Goal: Task Accomplishment & Management: Complete application form

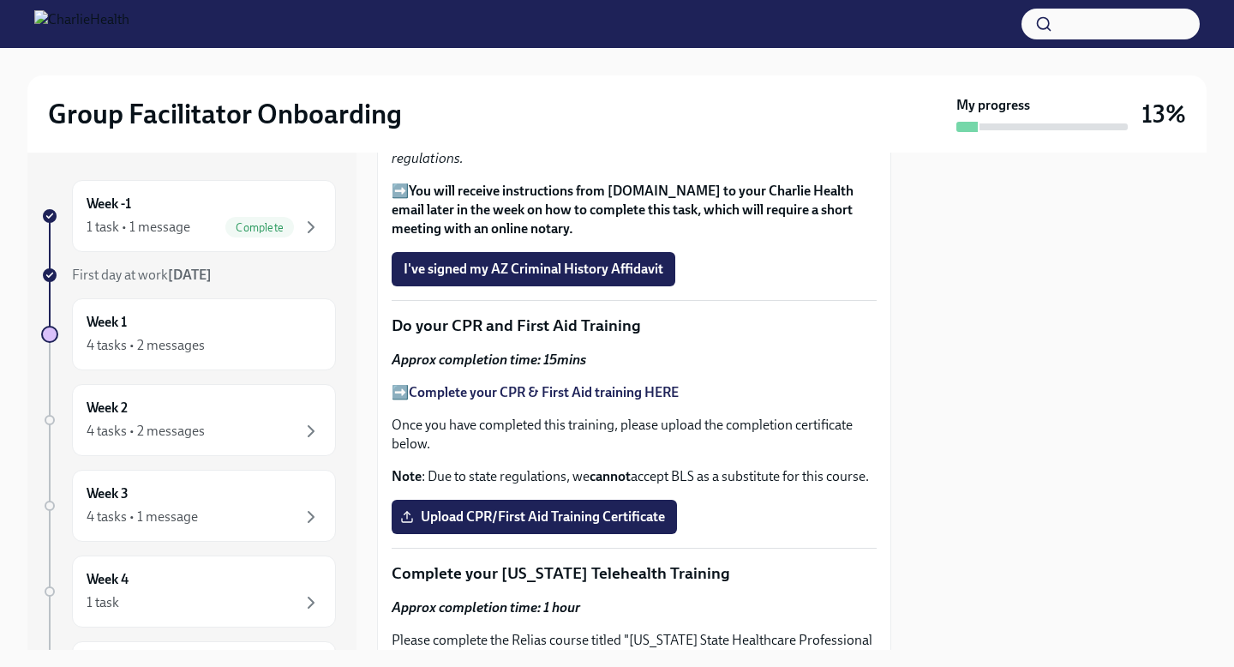
scroll to position [2456, 0]
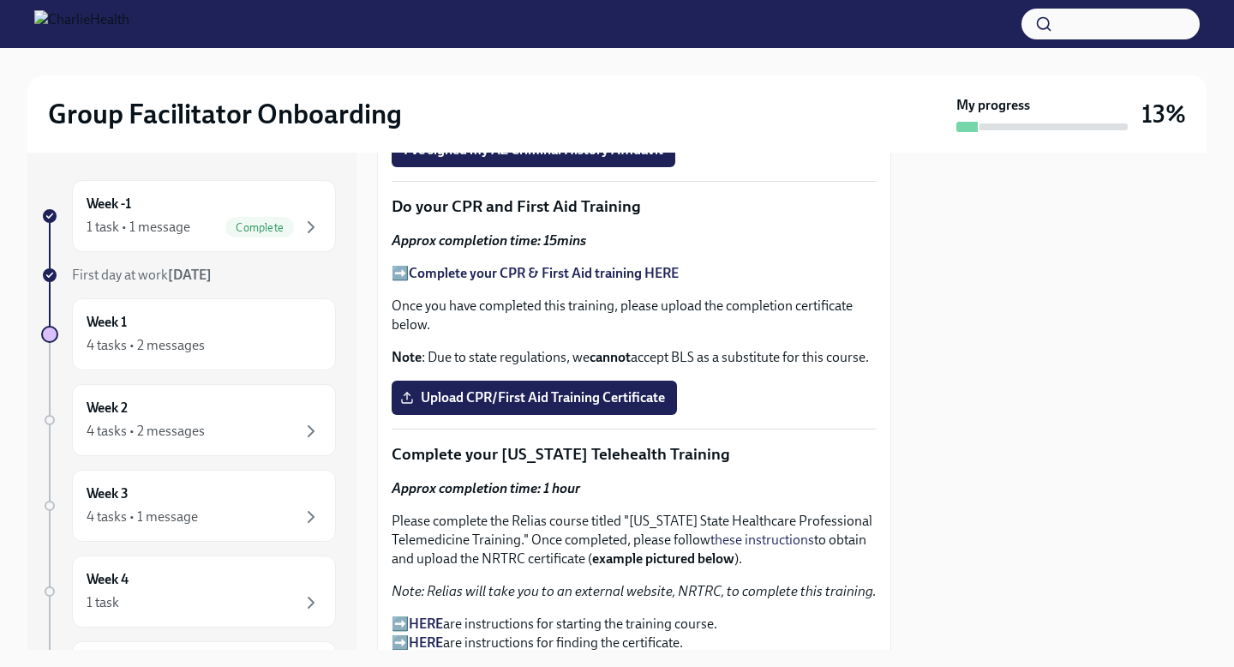
click at [514, 277] on strong "Complete your CPR & First Aid training HERE" at bounding box center [544, 273] width 270 height 16
click at [543, 393] on span "Upload CPR/First Aid Training Certificate" at bounding box center [534, 397] width 261 height 17
click at [0, 0] on input "Upload CPR/First Aid Training Certificate" at bounding box center [0, 0] width 0 height 0
click at [546, 395] on span "Upload CPR/First Aid Training Certificate" at bounding box center [534, 397] width 261 height 17
click at [0, 0] on input "Upload CPR/First Aid Training Certificate" at bounding box center [0, 0] width 0 height 0
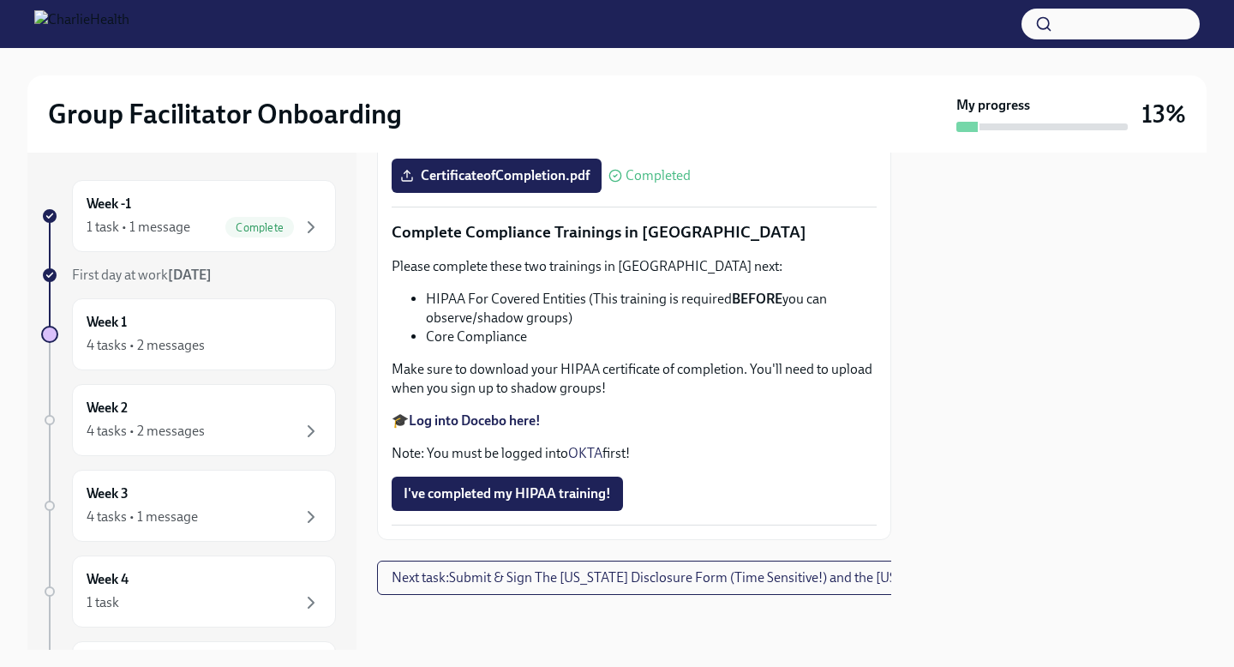
scroll to position [4035, 0]
drag, startPoint x: 431, startPoint y: 325, endPoint x: 572, endPoint y: 330, distance: 140.7
click at [584, 327] on li "HIPAA For Covered Entities (This training is required BEFORE you can observe/sh…" at bounding box center [651, 309] width 451 height 38
click at [454, 324] on li "HIPAA For Covered Entities (This training is required BEFORE you can observe/sh…" at bounding box center [651, 309] width 451 height 38
drag, startPoint x: 420, startPoint y: 325, endPoint x: 587, endPoint y: 333, distance: 167.3
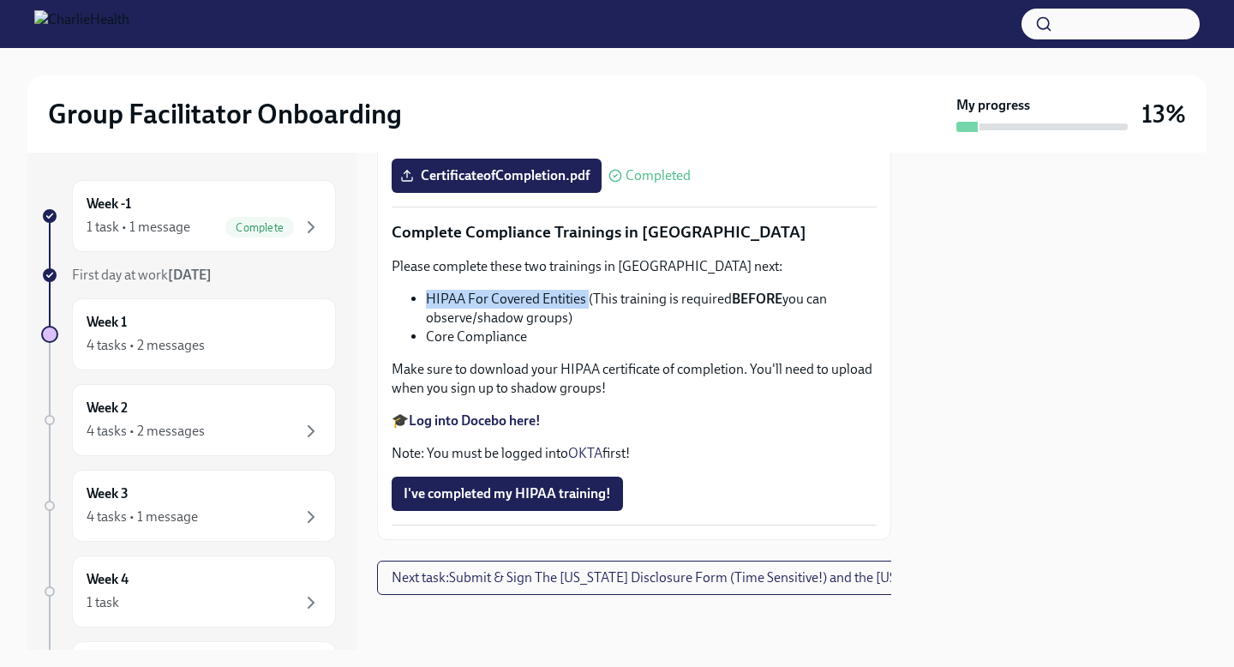
click at [587, 333] on ul "HIPAA For Covered Entities (This training is required BEFORE you can observe/sh…" at bounding box center [634, 318] width 485 height 57
copy li "HIPAA For Covered Entities"
drag, startPoint x: 542, startPoint y: 363, endPoint x: 427, endPoint y: 367, distance: 114.9
click at [427, 346] on li "Core Compliance" at bounding box center [651, 336] width 451 height 19
copy li "Core Compliance"
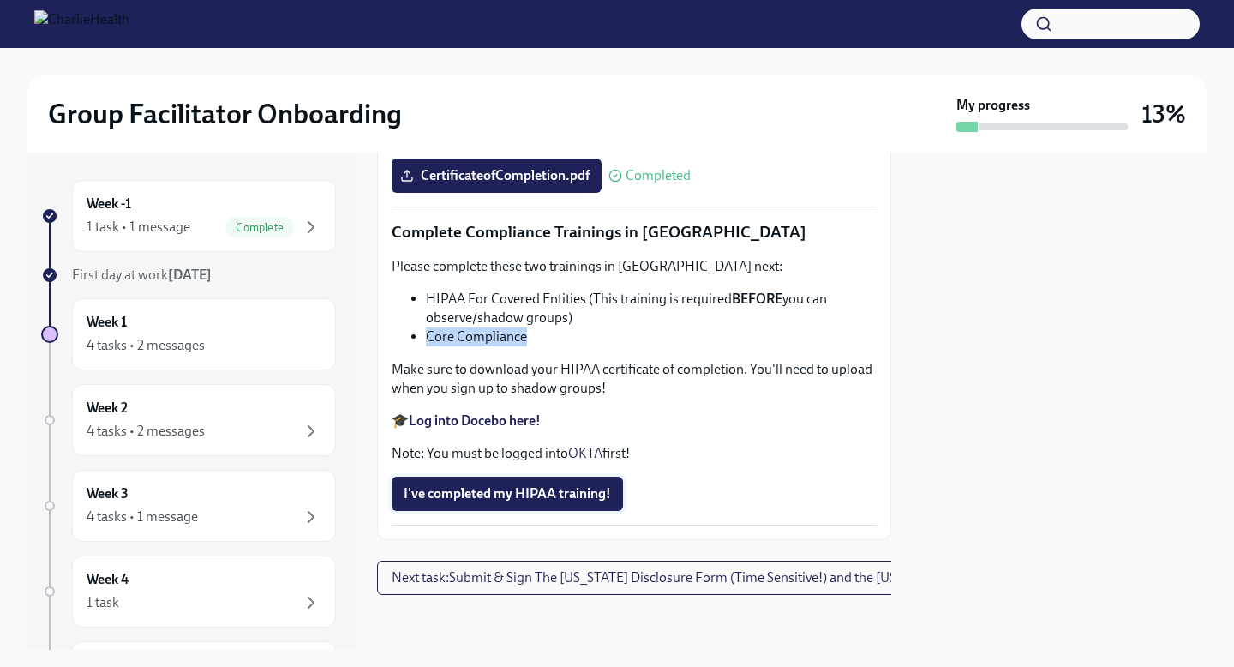
click at [500, 502] on span "I've completed my HIPAA training!" at bounding box center [507, 493] width 207 height 17
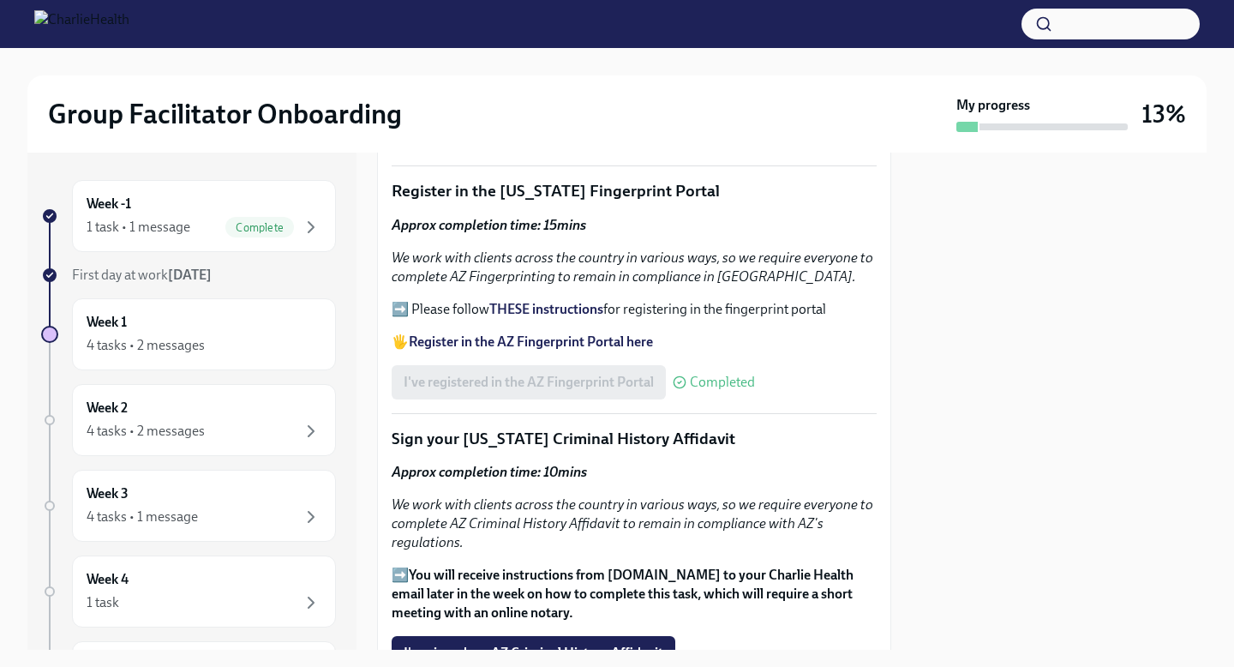
scroll to position [2126, 0]
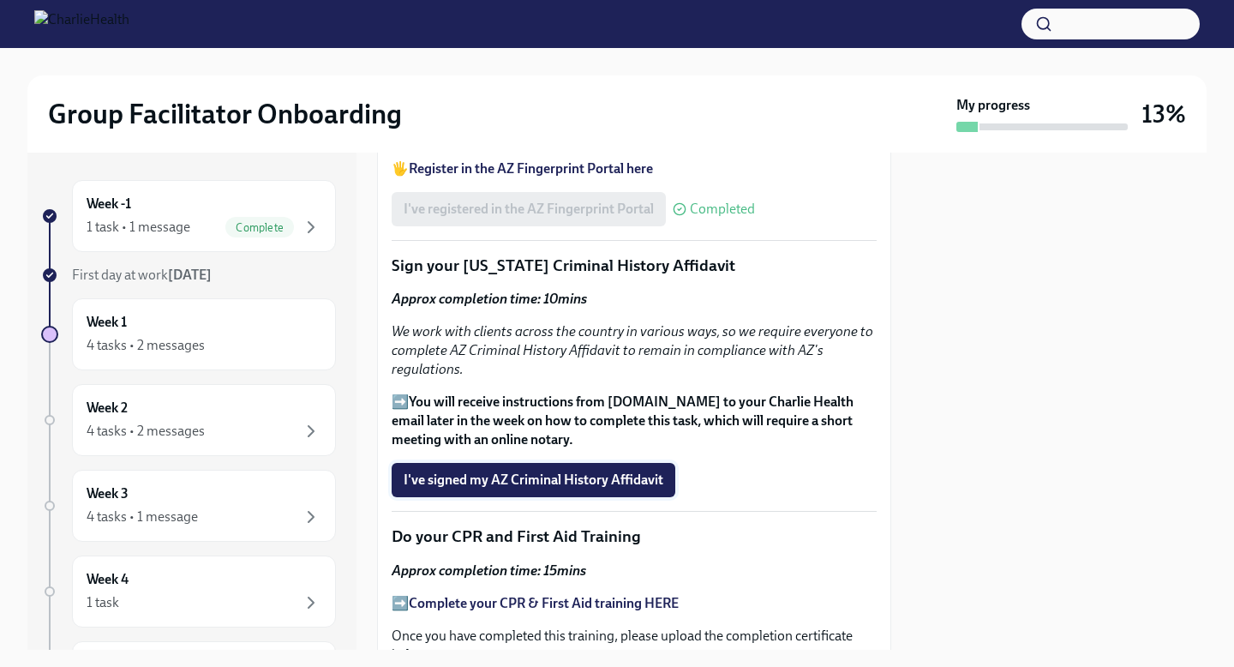
click at [531, 492] on button "I've signed my AZ Criminal History Affidavit" at bounding box center [534, 480] width 284 height 34
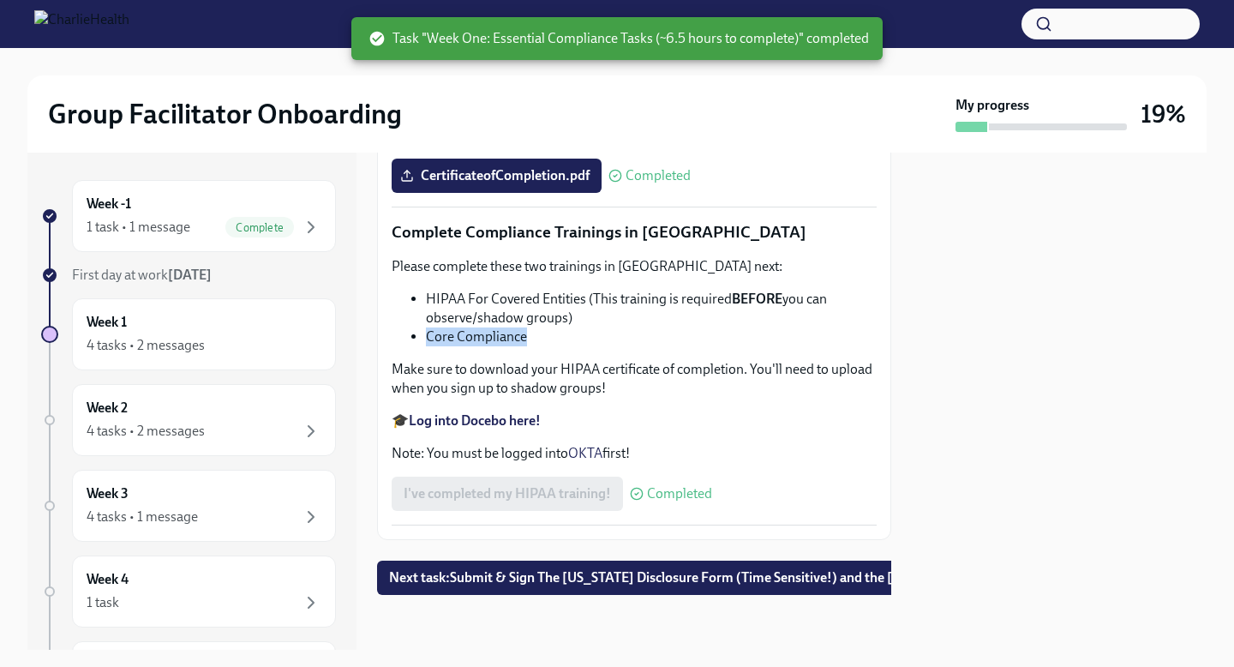
scroll to position [4064, 0]
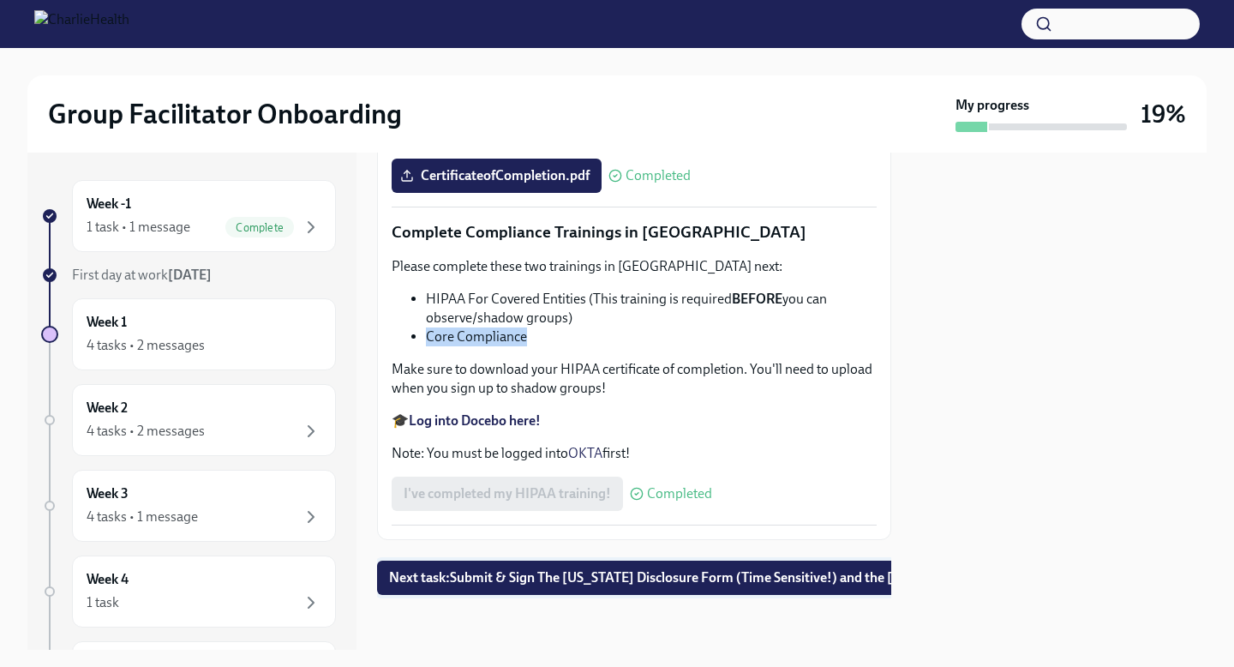
click at [445, 589] on button "Next task : Submit & Sign The Utah Disclosure Form (Time Sensitive!) and the Lo…" at bounding box center [730, 578] width 707 height 34
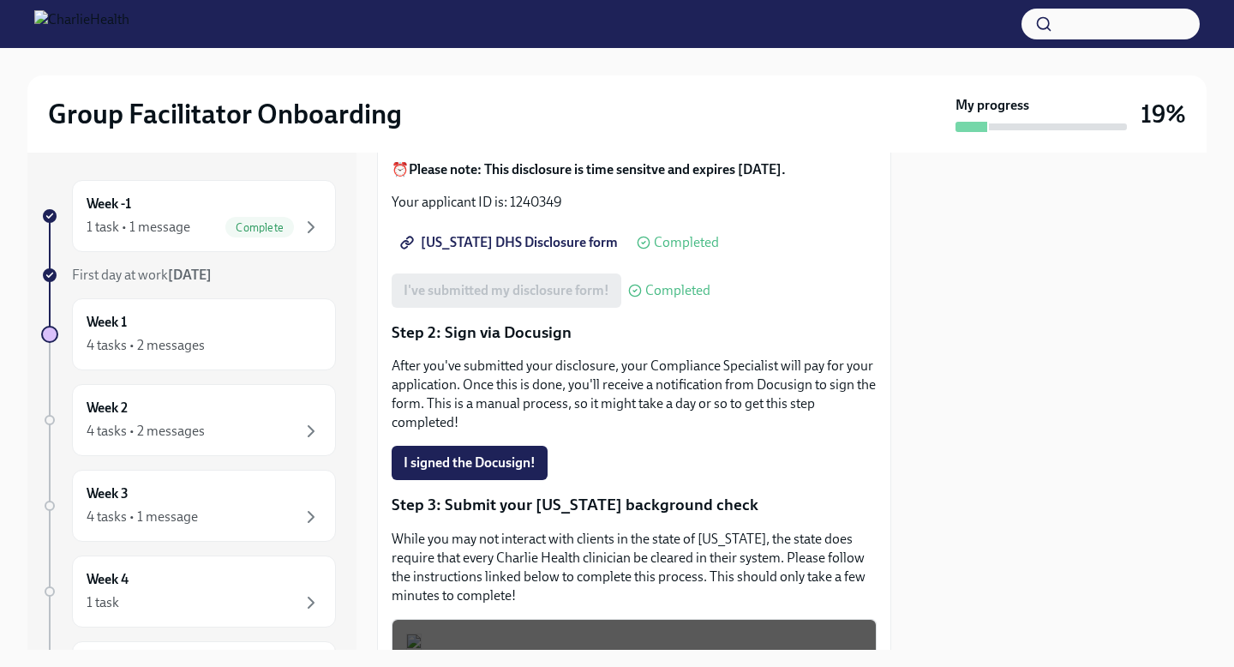
scroll to position [250, 0]
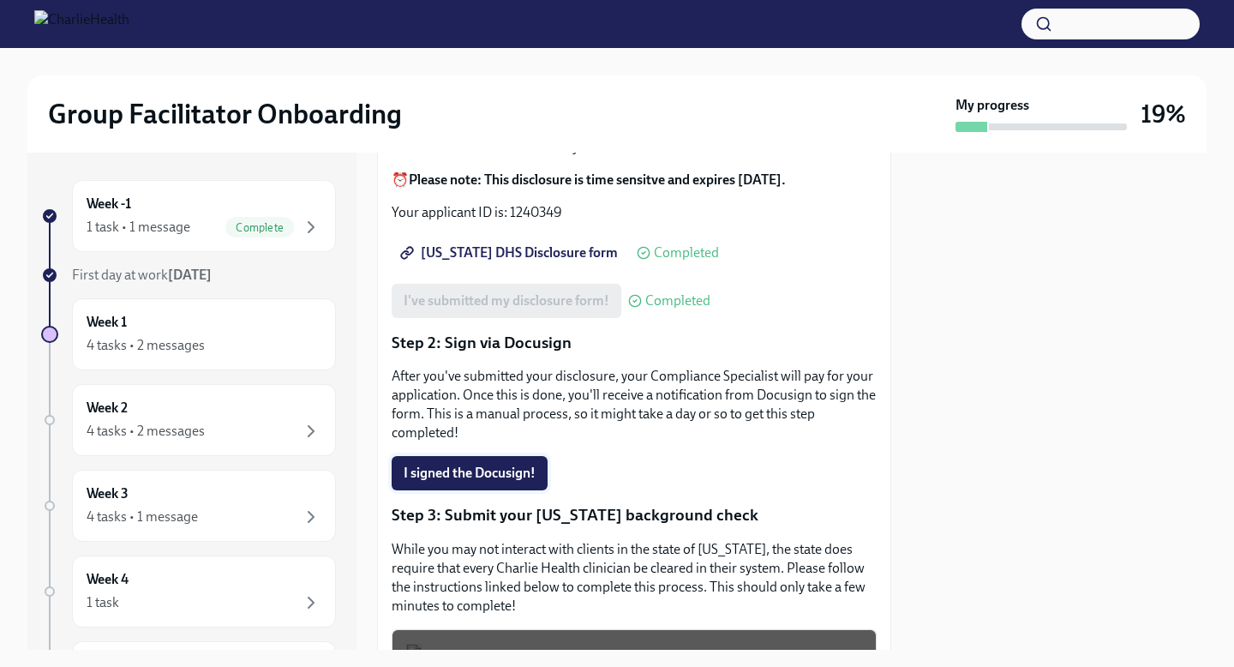
click at [424, 465] on span "I signed the Docusign!" at bounding box center [470, 473] width 132 height 17
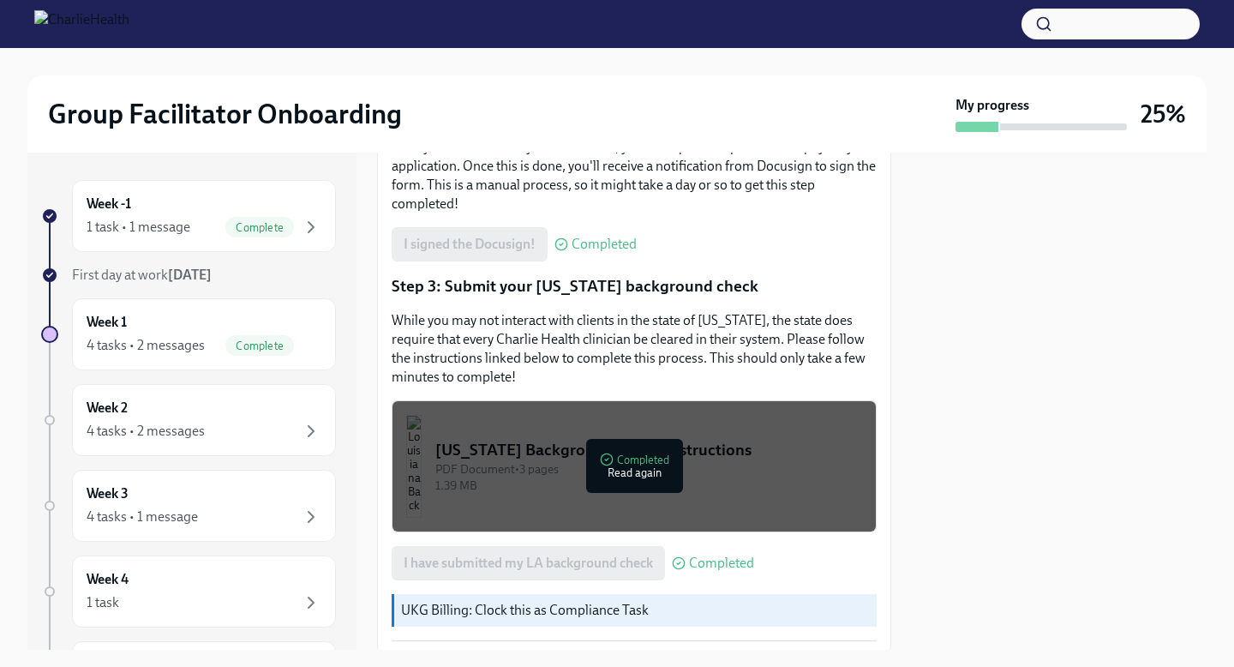
scroll to position [514, 0]
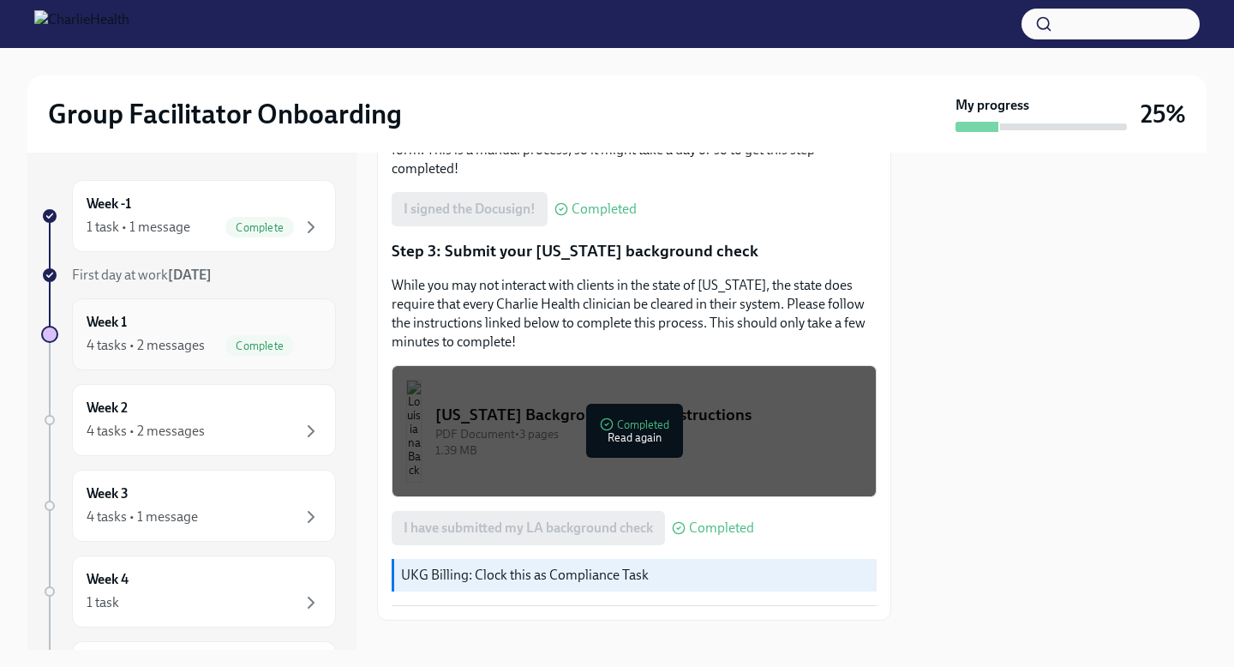
click at [243, 336] on div "Complete" at bounding box center [259, 345] width 69 height 21
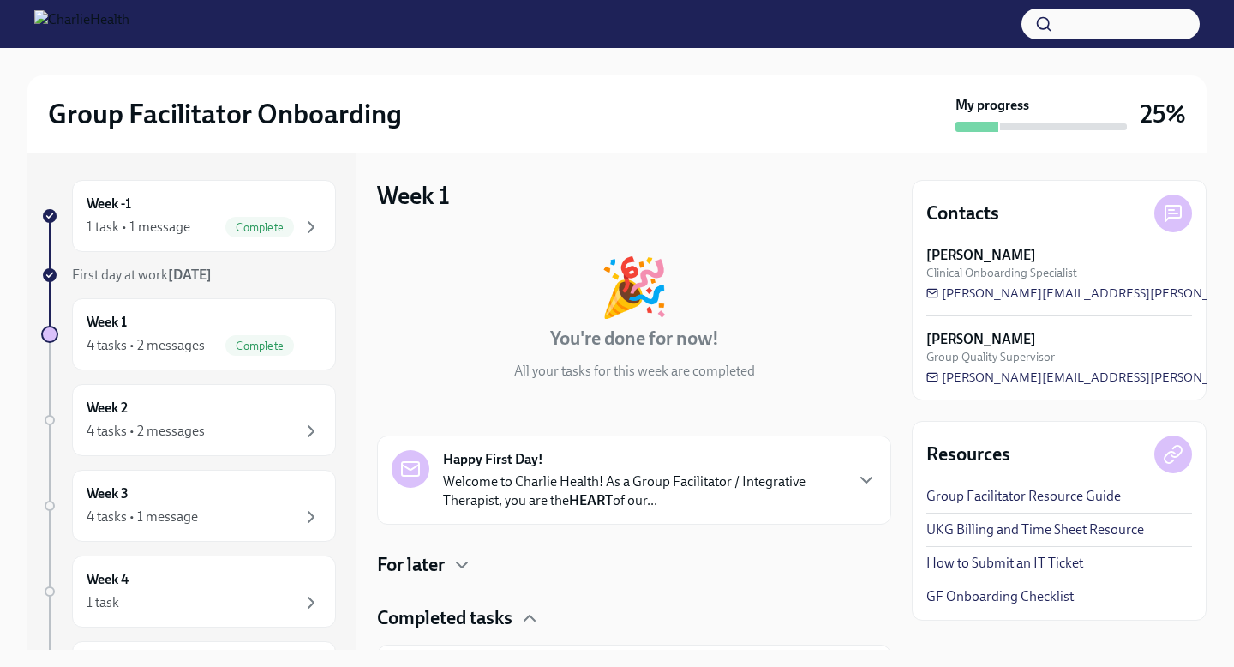
scroll to position [369, 0]
